Goal: Transaction & Acquisition: Purchase product/service

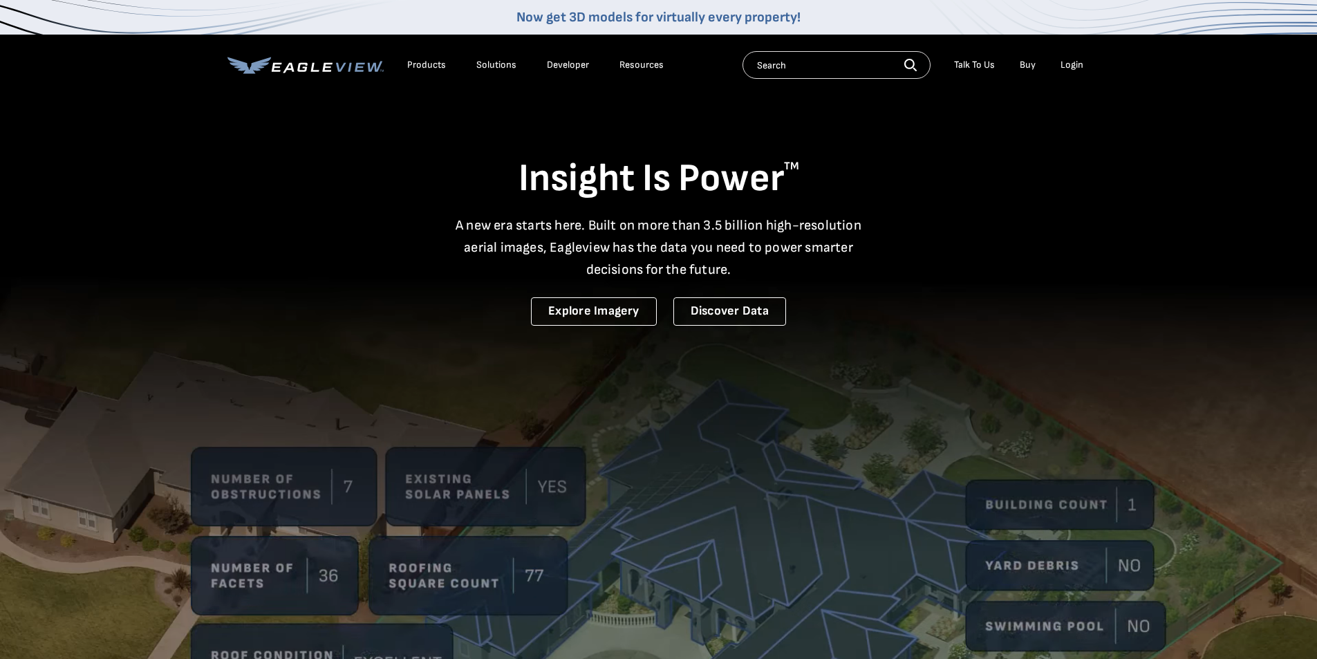
click at [1071, 66] on div "Login" at bounding box center [1071, 65] width 23 height 12
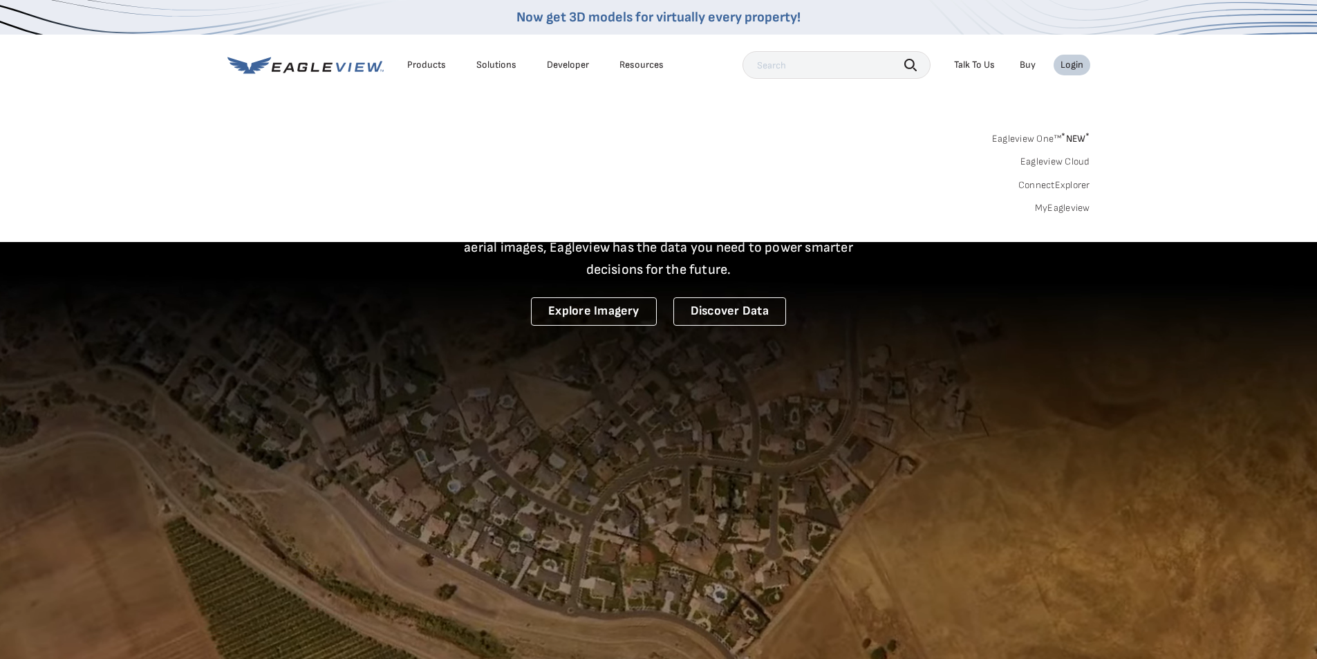
click at [1046, 209] on link "MyEagleview" at bounding box center [1062, 208] width 55 height 12
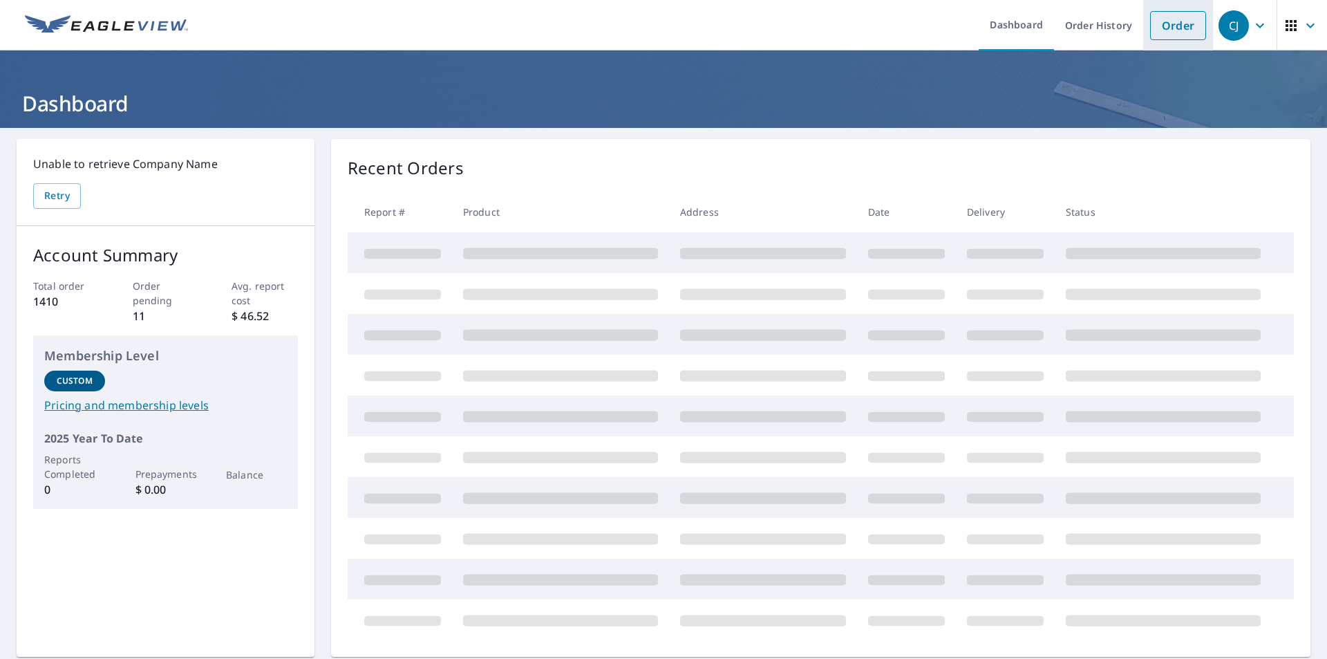
click at [1165, 24] on link "Order" at bounding box center [1178, 25] width 56 height 29
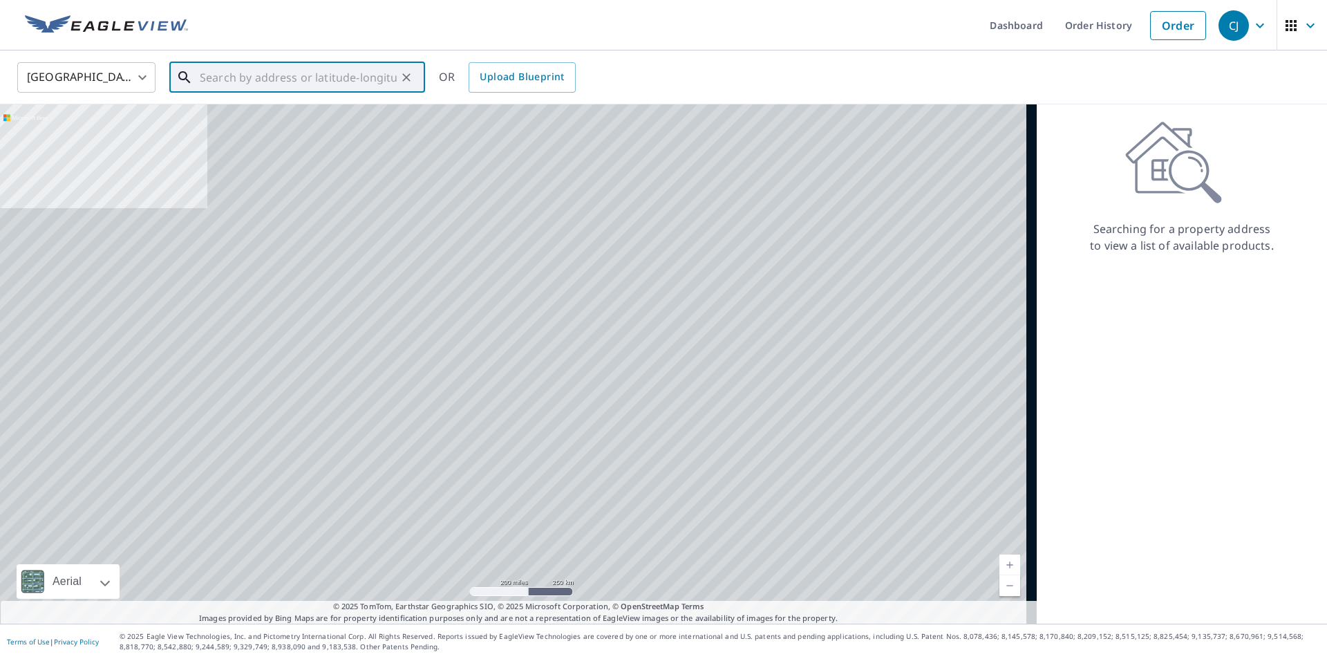
click at [250, 86] on input "text" at bounding box center [298, 77] width 197 height 39
paste input "314 Grand Isle Court Wildwood, MO 63040"
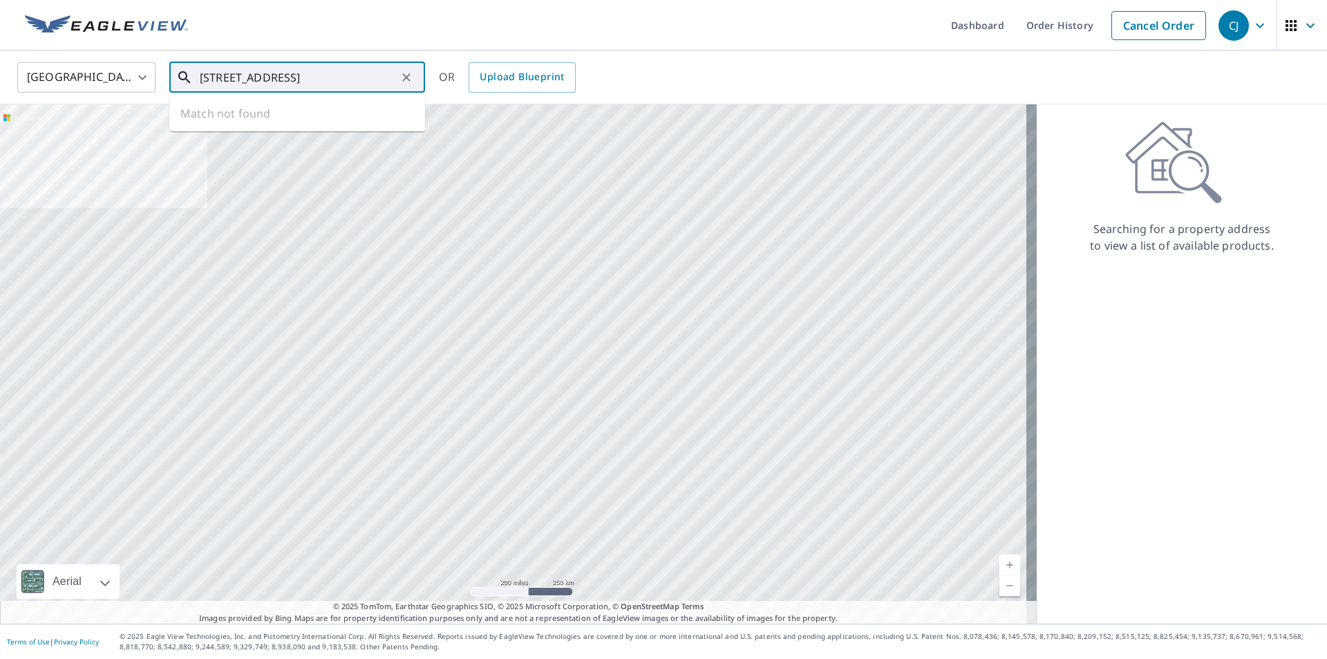
scroll to position [0, 30]
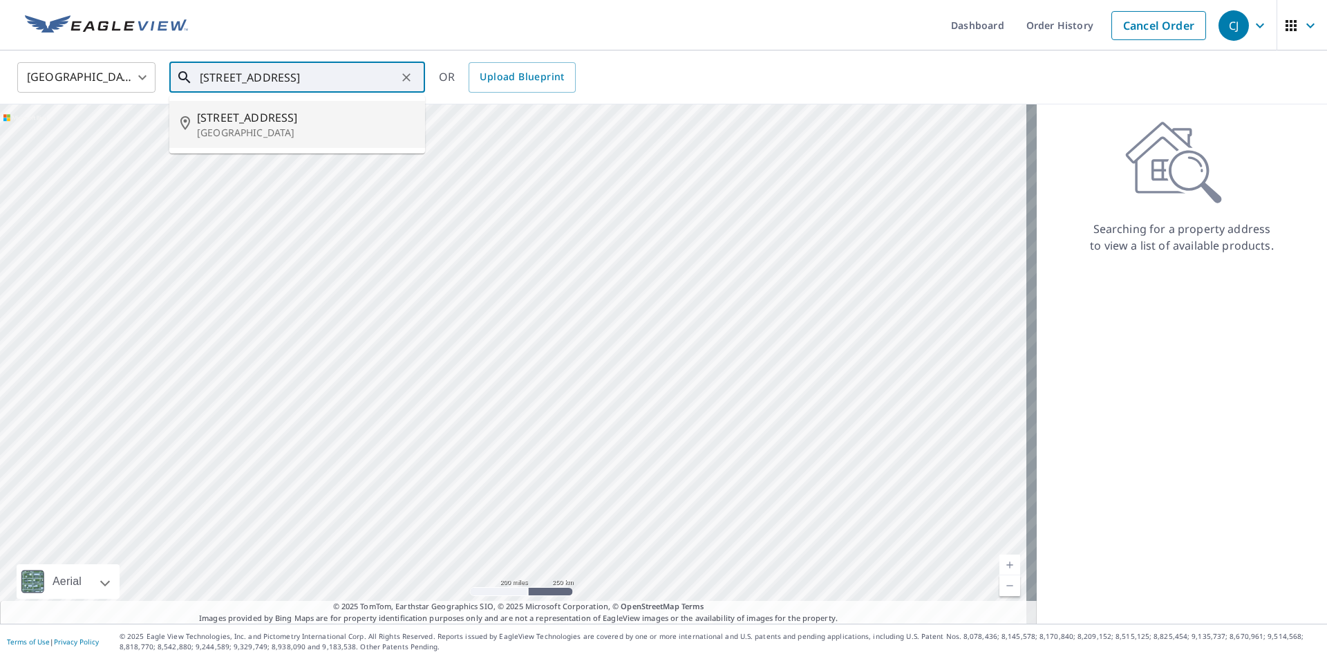
click at [223, 134] on p "Wildwood, MO 63040" at bounding box center [305, 133] width 217 height 14
type input "314 Grand Isle Ct Wildwood, MO 63040"
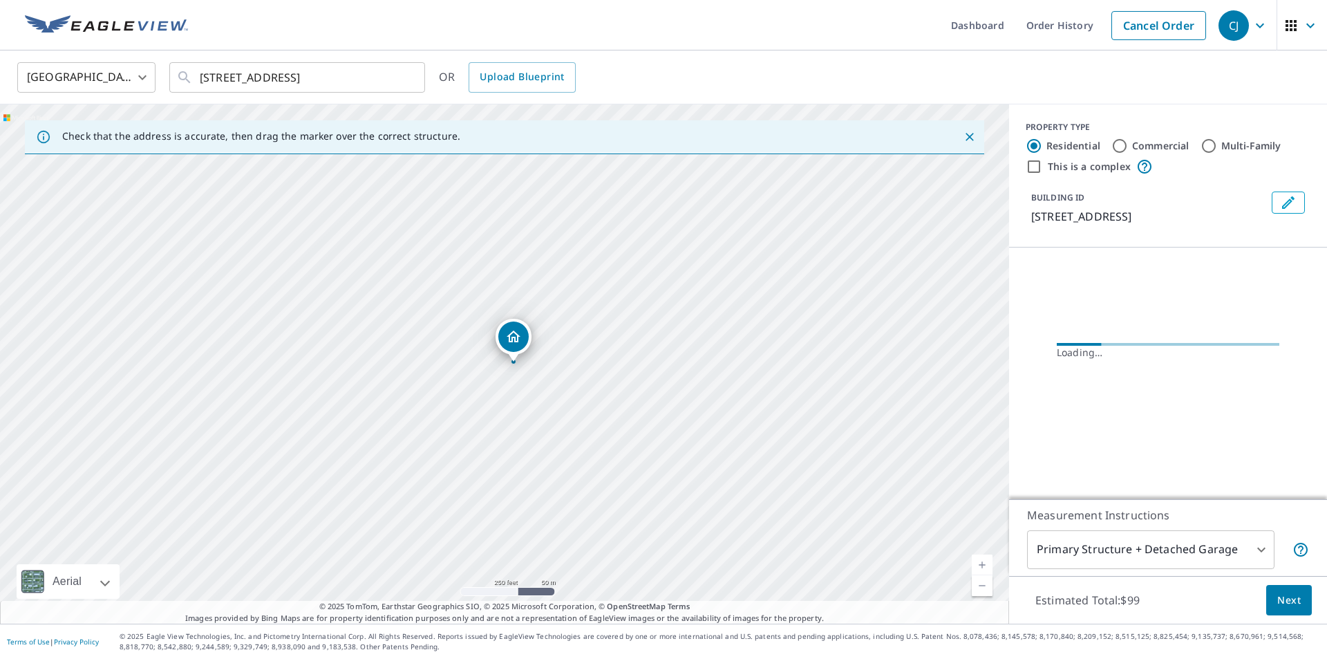
scroll to position [0, 0]
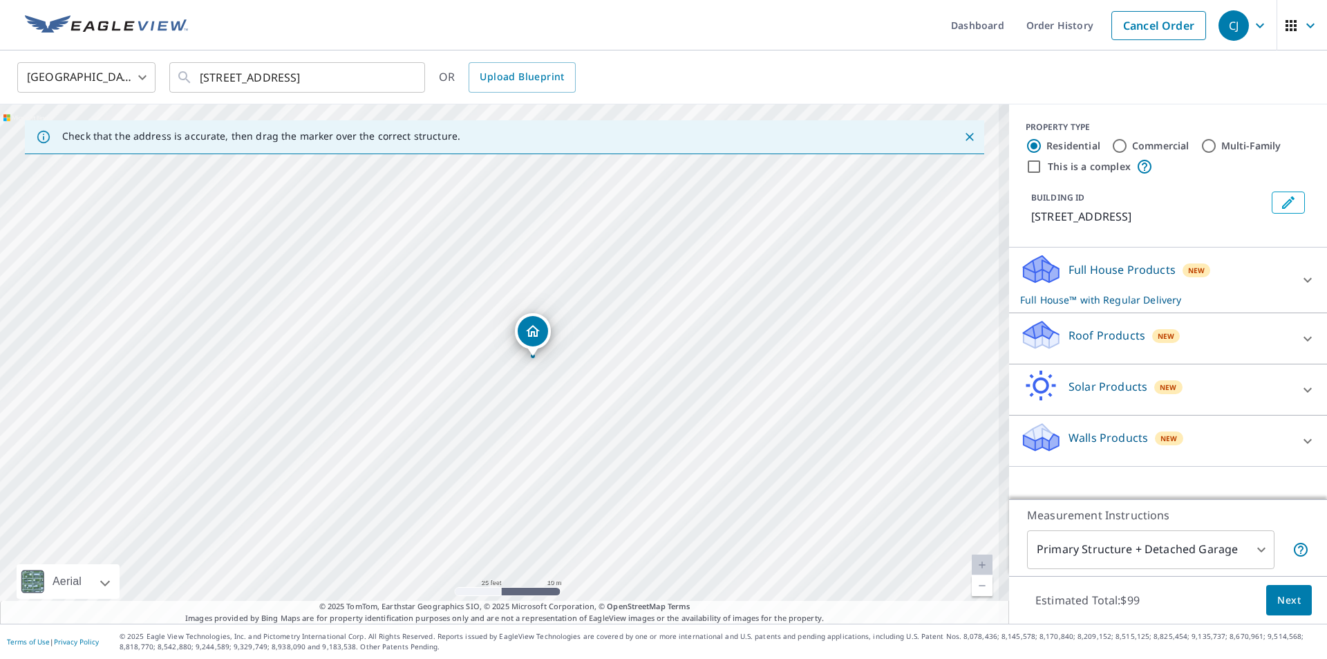
drag, startPoint x: 510, startPoint y: 408, endPoint x: 678, endPoint y: 406, distance: 168.0
click at [677, 407] on div "314 Grand Isle Ct Wildwood, MO 63040" at bounding box center [504, 363] width 1009 height 519
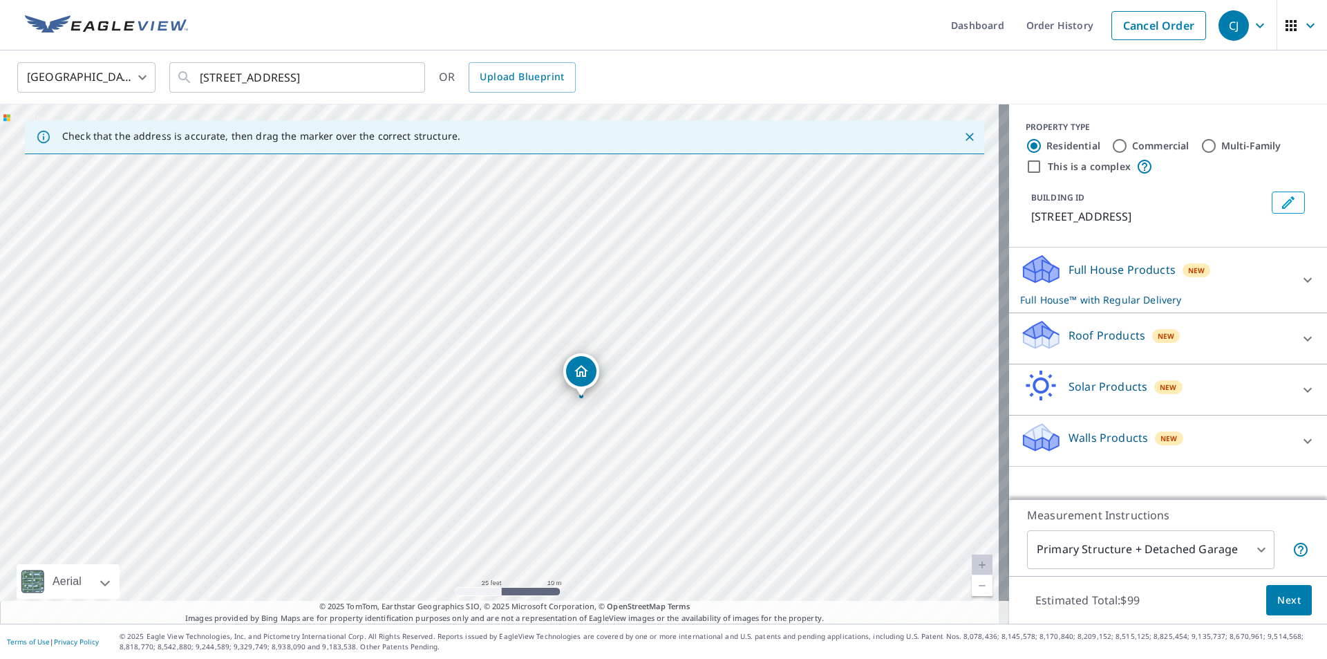
drag, startPoint x: 649, startPoint y: 468, endPoint x: 648, endPoint y: 427, distance: 40.8
click at [648, 427] on div "314 Grand Isle Ct Wildwood, MO 63040" at bounding box center [504, 363] width 1009 height 519
drag, startPoint x: 766, startPoint y: 351, endPoint x: 748, endPoint y: 335, distance: 24.5
click at [748, 335] on div "314 Grand Isle Ct Wildwood, MO 63040" at bounding box center [504, 363] width 1009 height 519
drag, startPoint x: 798, startPoint y: 309, endPoint x: 804, endPoint y: 359, distance: 50.1
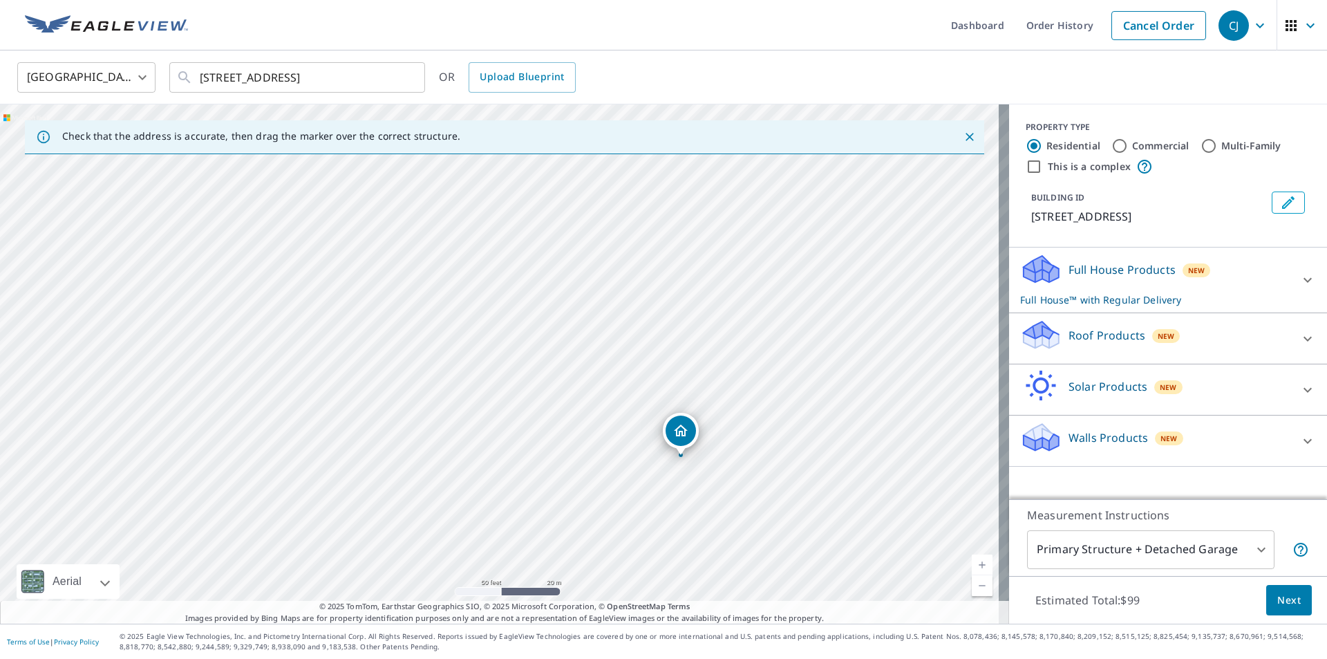
click at [804, 359] on div "314 Grand Isle Ct Wildwood, MO 63040" at bounding box center [504, 363] width 1009 height 519
click at [1235, 350] on div "Roof Products New" at bounding box center [1155, 338] width 271 height 39
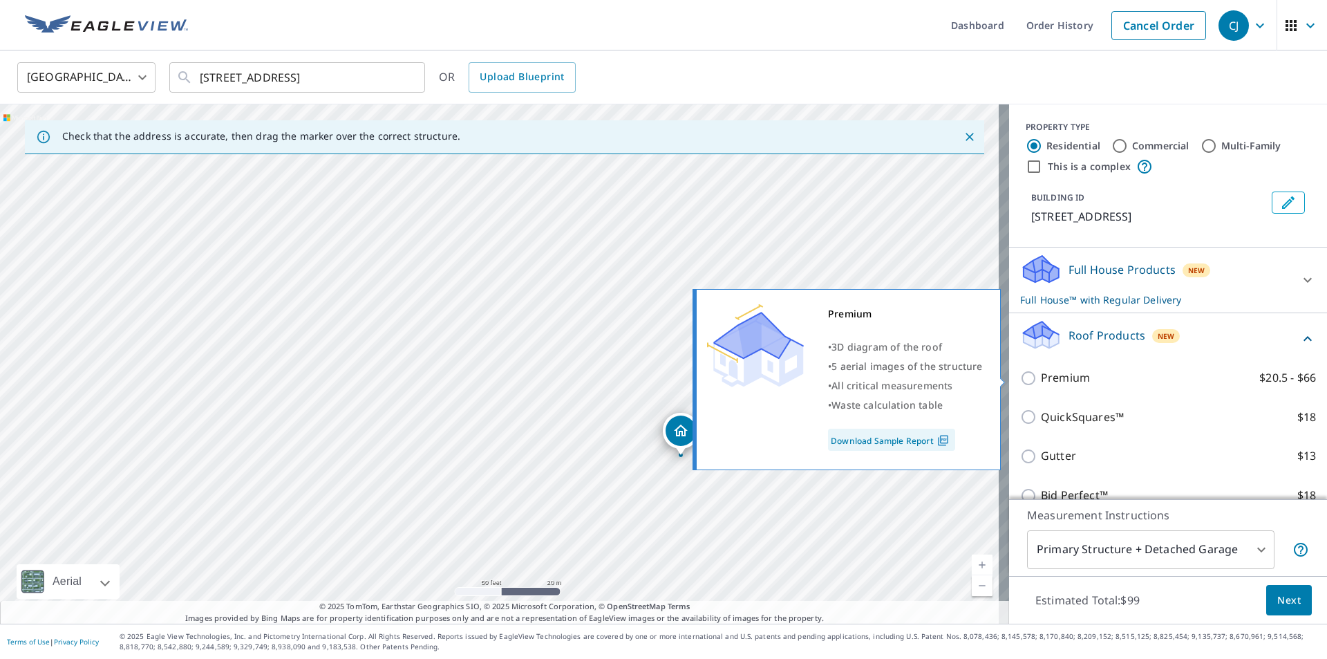
click at [1042, 376] on p "Premium" at bounding box center [1065, 377] width 49 height 17
click at [1041, 376] on input "Premium $20.5 - $66" at bounding box center [1030, 378] width 21 height 17
checkbox input "true"
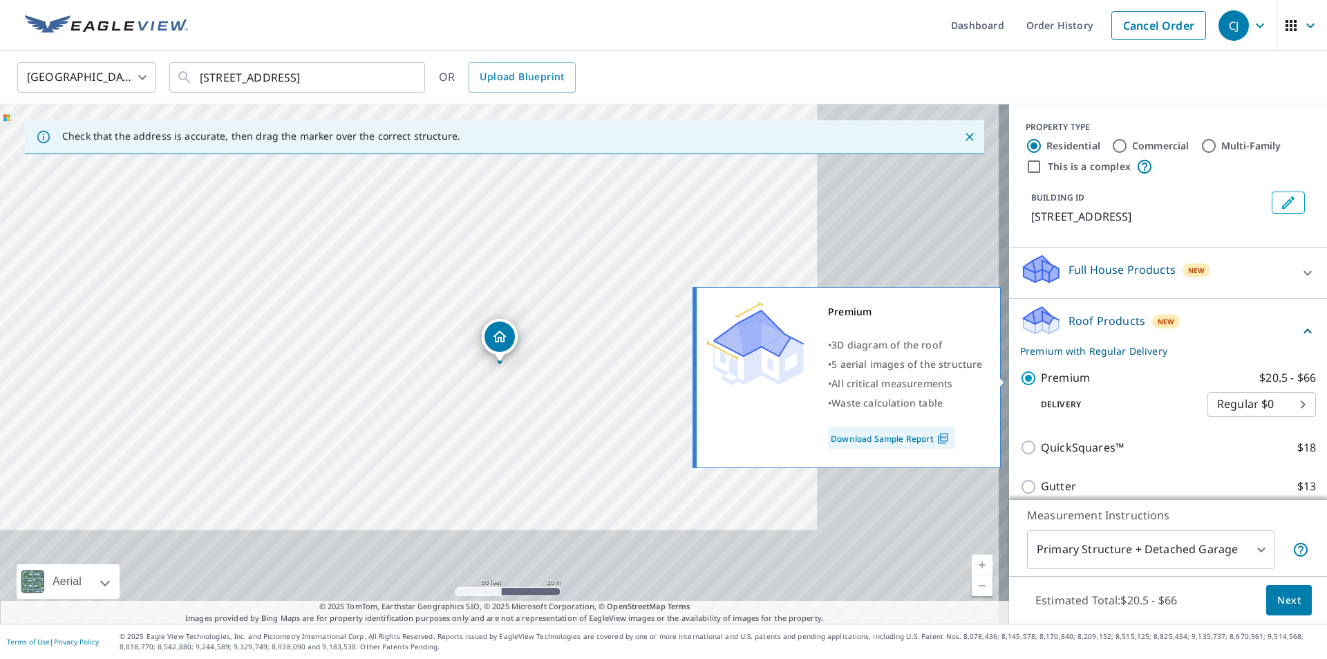
checkbox input "false"
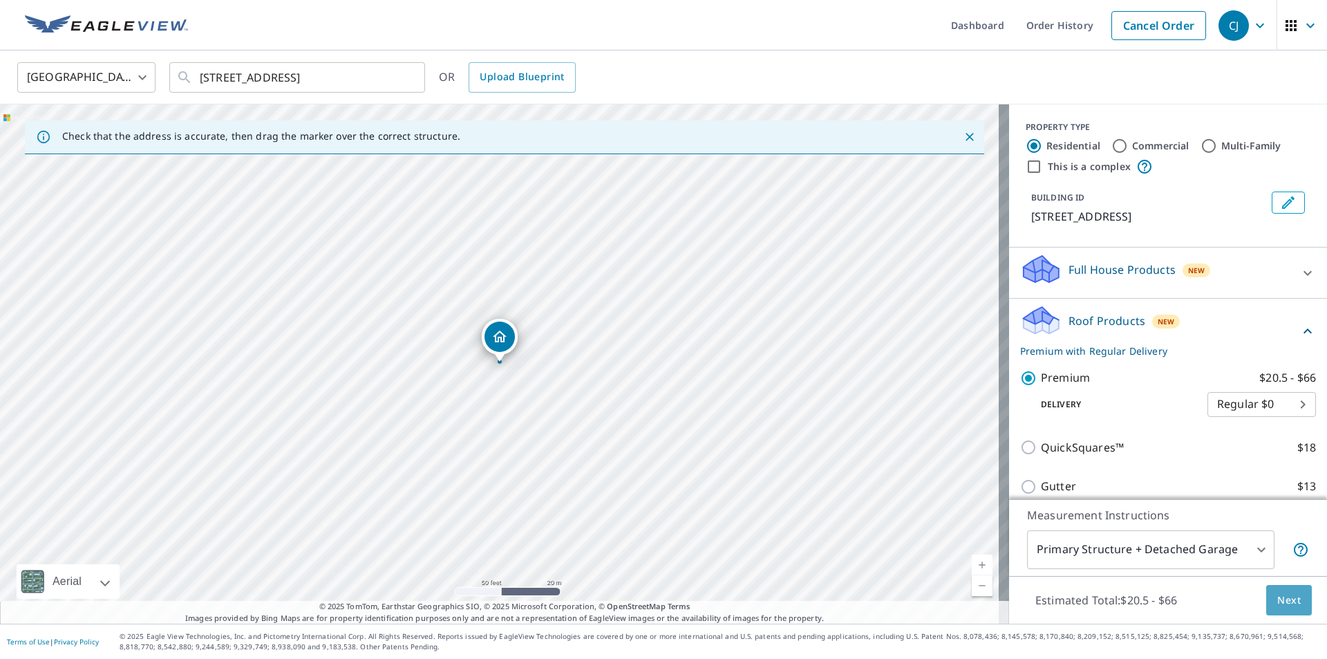
click at [1285, 592] on span "Next" at bounding box center [1288, 600] width 23 height 17
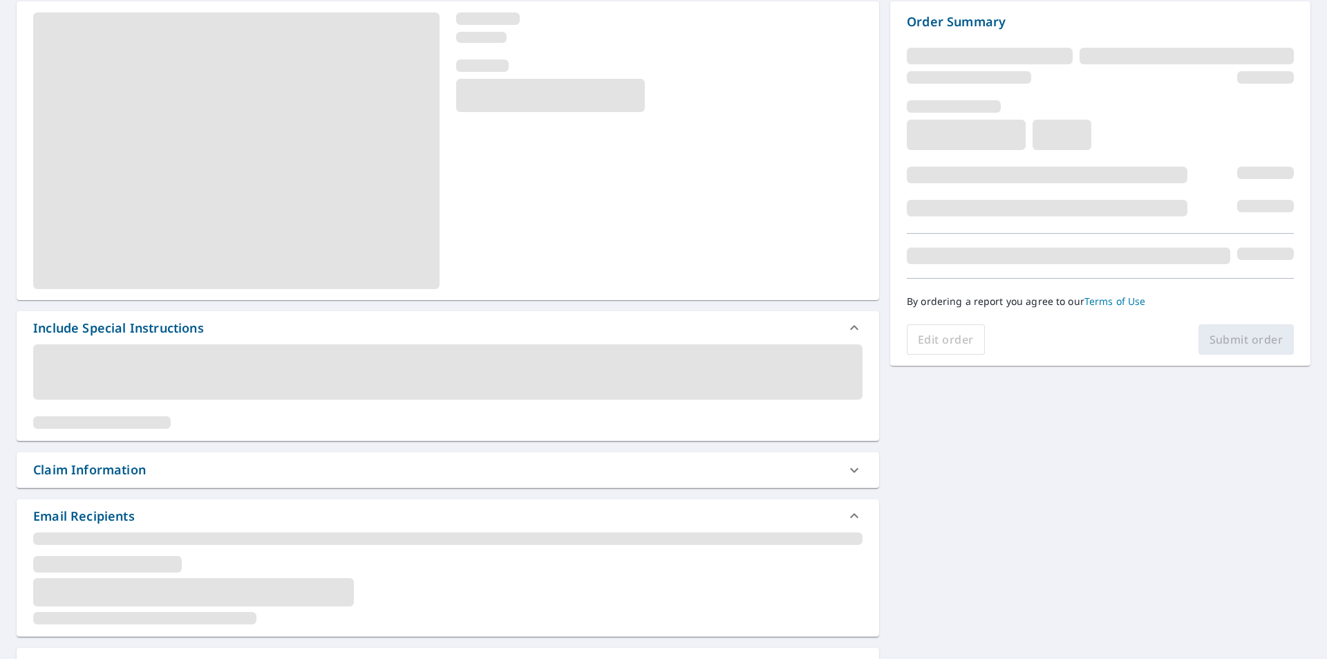
scroll to position [138, 0]
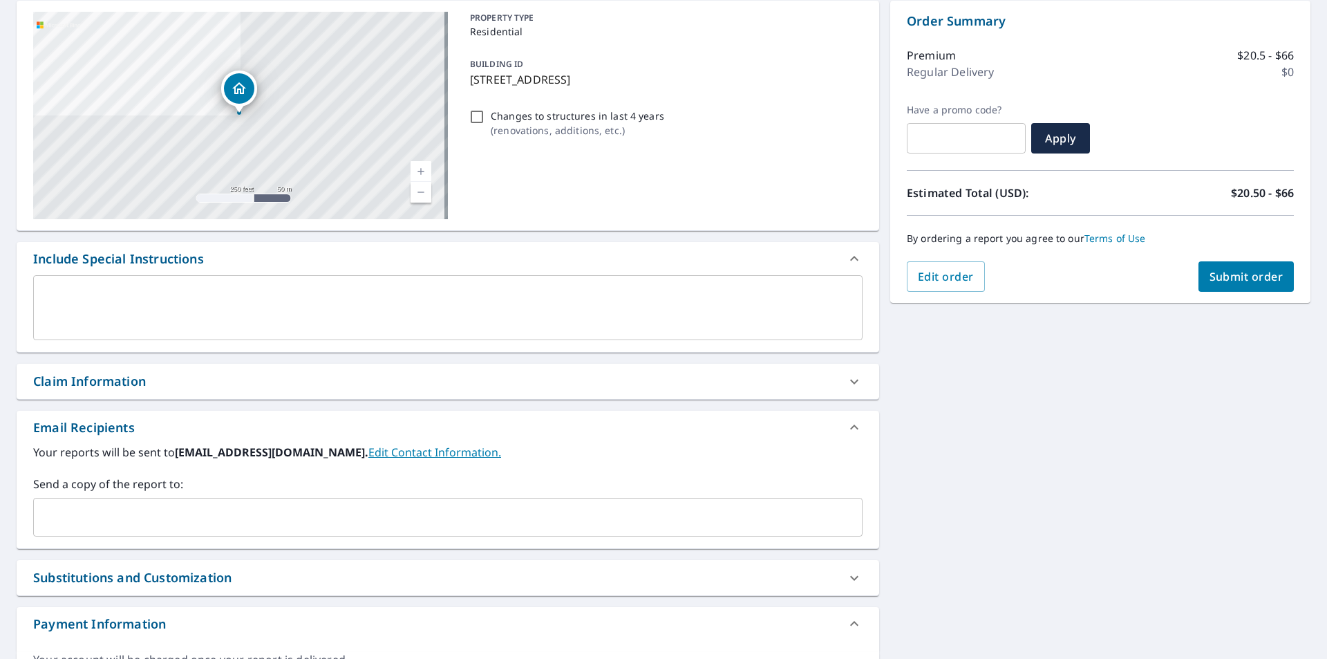
click at [149, 513] on input "text" at bounding box center [437, 517] width 796 height 26
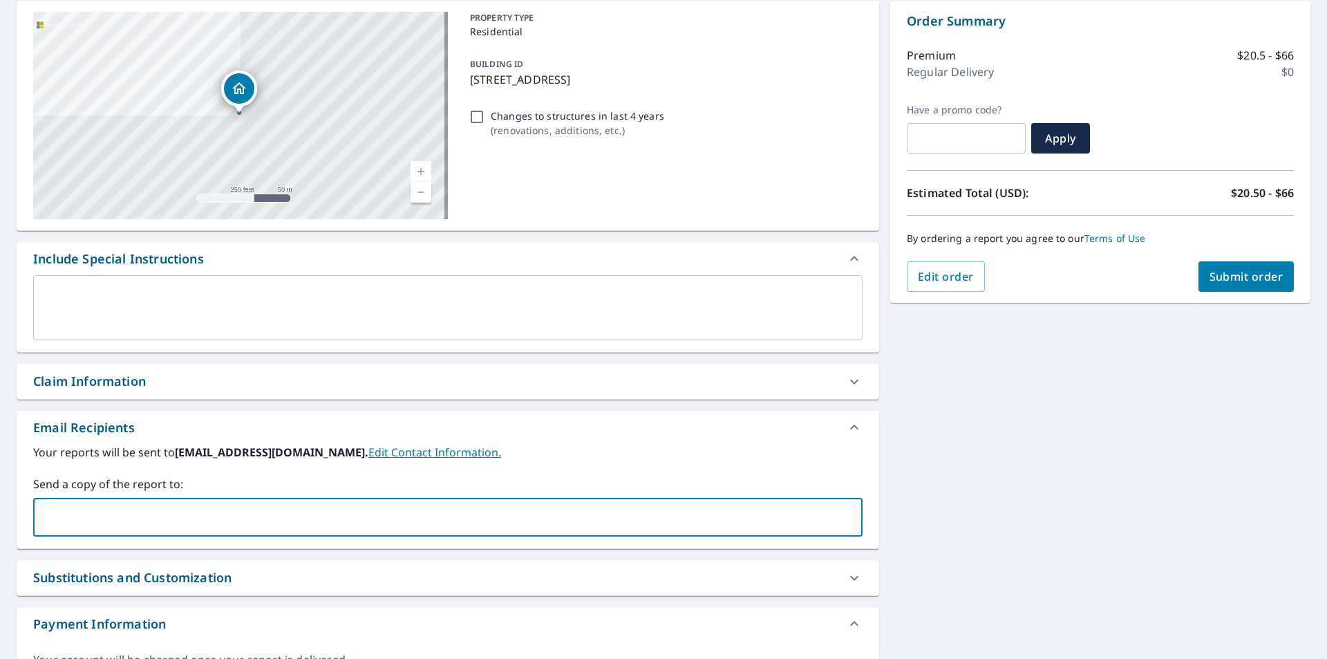
paste input "Dathan@edwardsrestore.com"
type input "Dathan@edwardsrestore.com"
drag, startPoint x: 145, startPoint y: 511, endPoint x: 79, endPoint y: 503, distance: 66.2
click at [79, 503] on div "Dathan@edwardsrestore.com ​" at bounding box center [447, 517] width 829 height 39
paste input "@edwardsrestore.com"
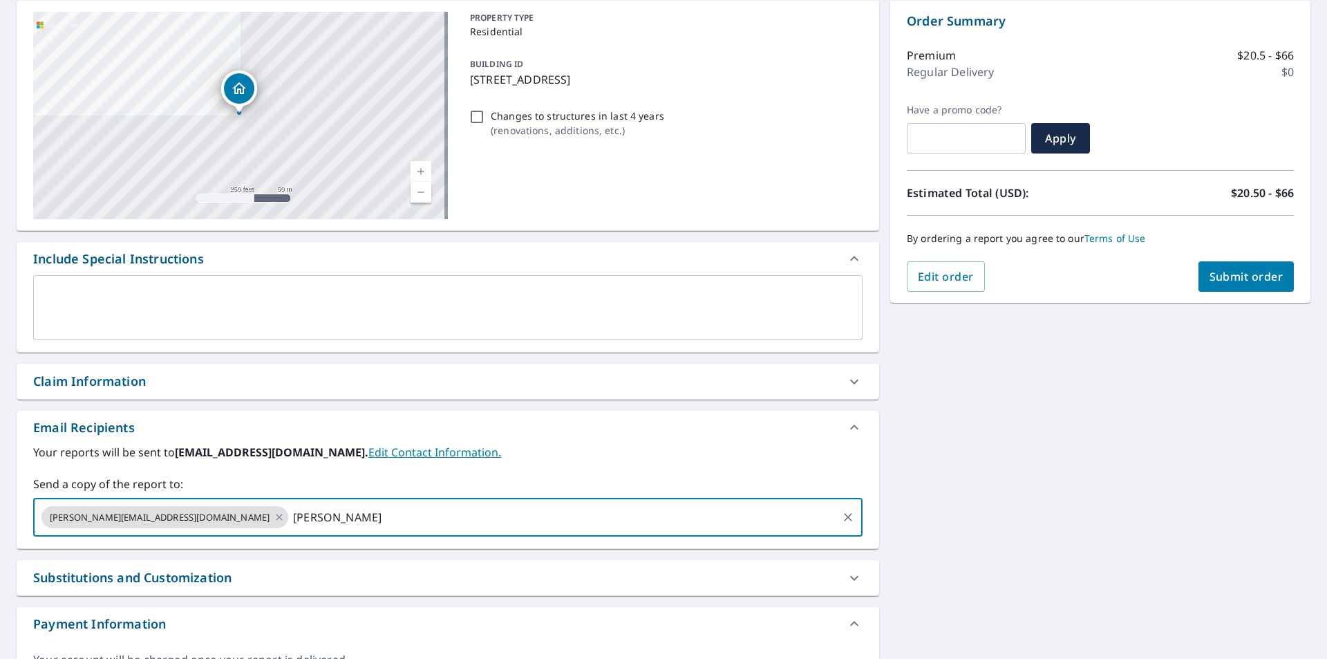
type input "taylor@edwardsrestore.com"
paste input "@edwardsrestore.com"
type input "sam@edwardsrestore.com"
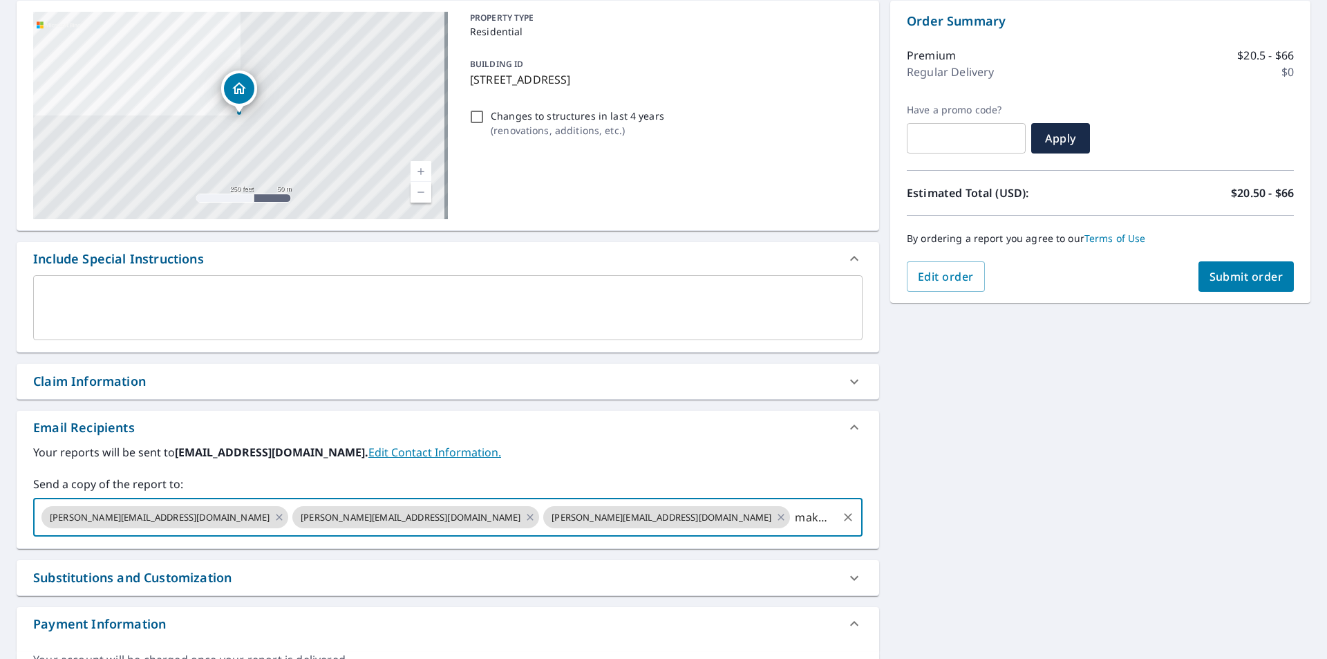
paste input "@edwardsrestore.com"
type input "makayla@edwardsrestore.com"
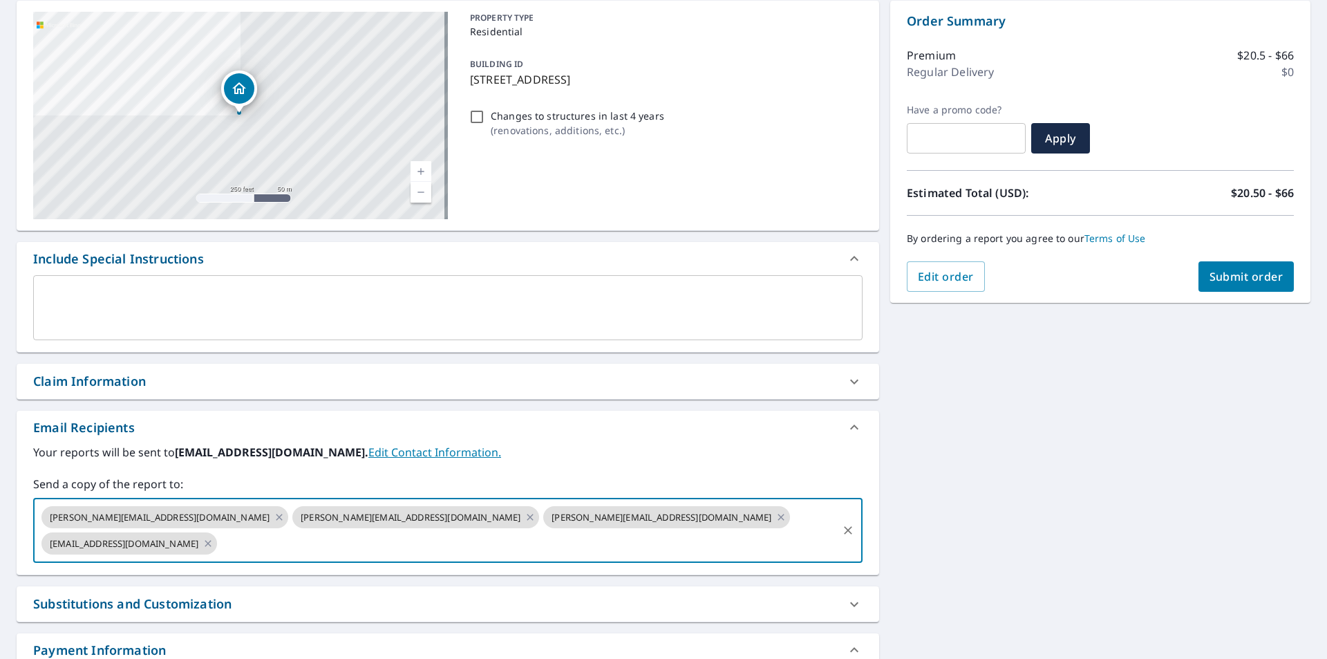
click at [1271, 278] on span "Submit order" at bounding box center [1246, 276] width 74 height 15
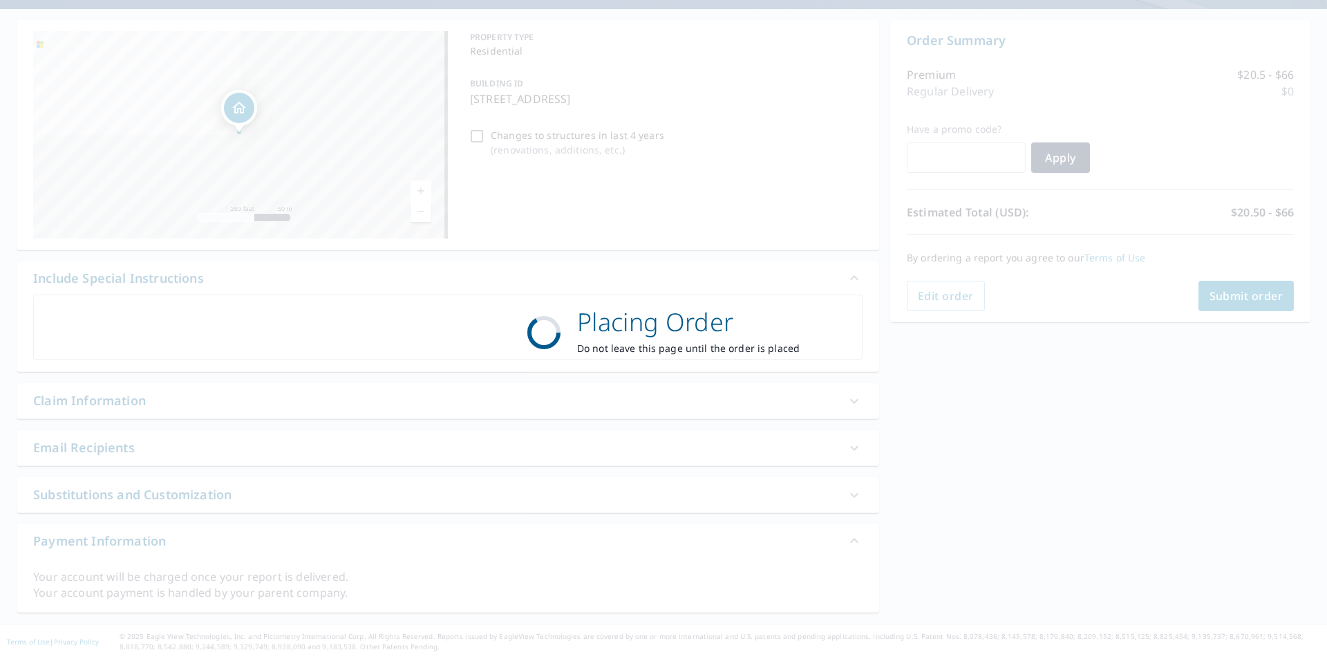
scroll to position [119, 0]
